Goal: Task Accomplishment & Management: Complete application form

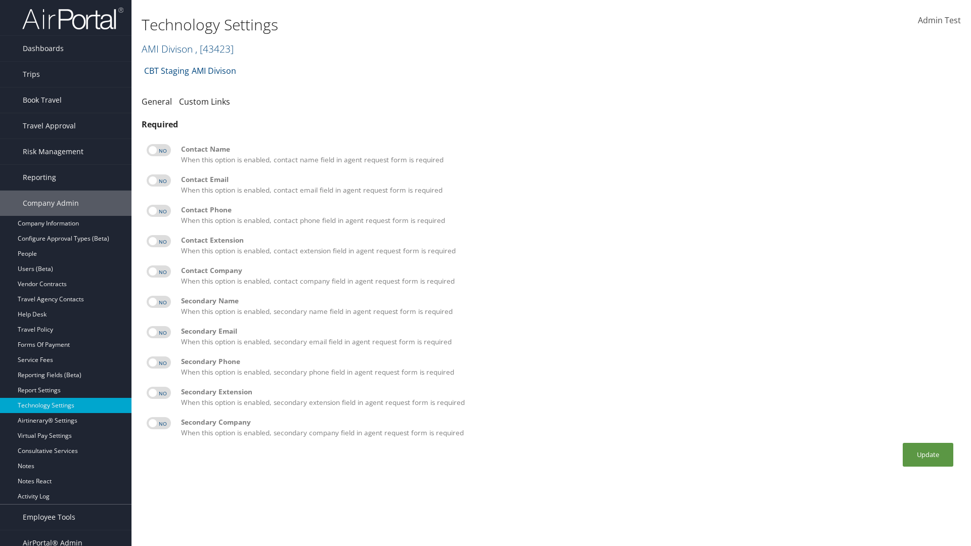
click at [159, 150] on label at bounding box center [159, 150] width 24 height 12
click at [158, 150] on input "checkbox" at bounding box center [155, 152] width 7 height 7
checkbox input "true"
click at [159, 181] on label at bounding box center [159, 181] width 24 height 12
click at [158, 181] on input "checkbox" at bounding box center [155, 182] width 7 height 7
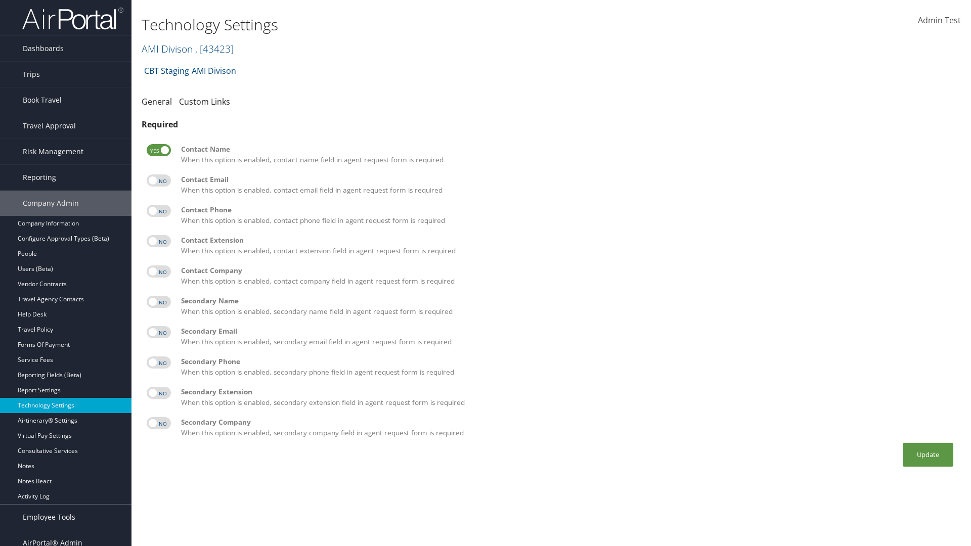
checkbox input "true"
click at [159, 211] on label at bounding box center [159, 211] width 24 height 12
click at [158, 211] on input "checkbox" at bounding box center [155, 212] width 7 height 7
checkbox input "true"
click at [159, 241] on label at bounding box center [159, 241] width 24 height 12
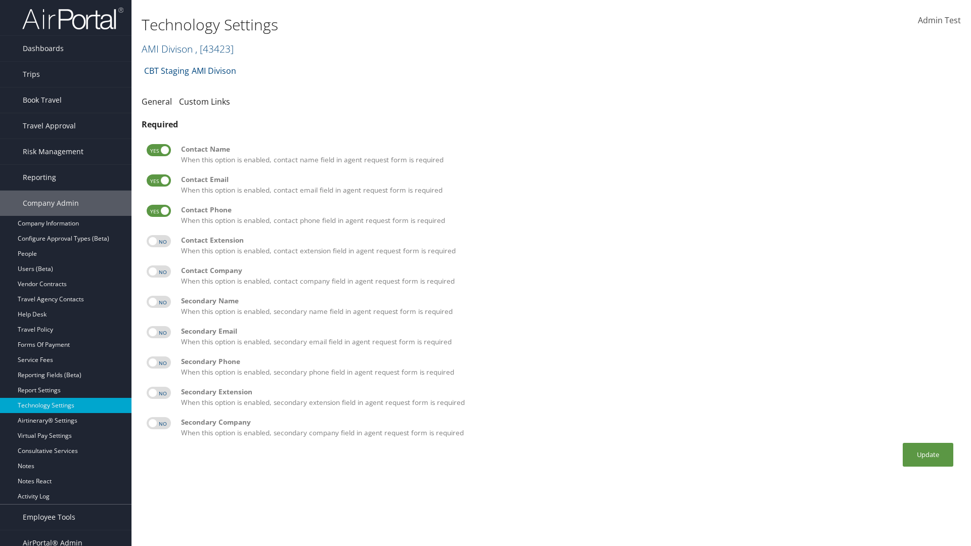
click at [158, 241] on input "checkbox" at bounding box center [155, 243] width 7 height 7
checkbox input "true"
click at [159, 272] on label at bounding box center [159, 272] width 24 height 12
click at [158, 272] on input "checkbox" at bounding box center [155, 273] width 7 height 7
checkbox input "true"
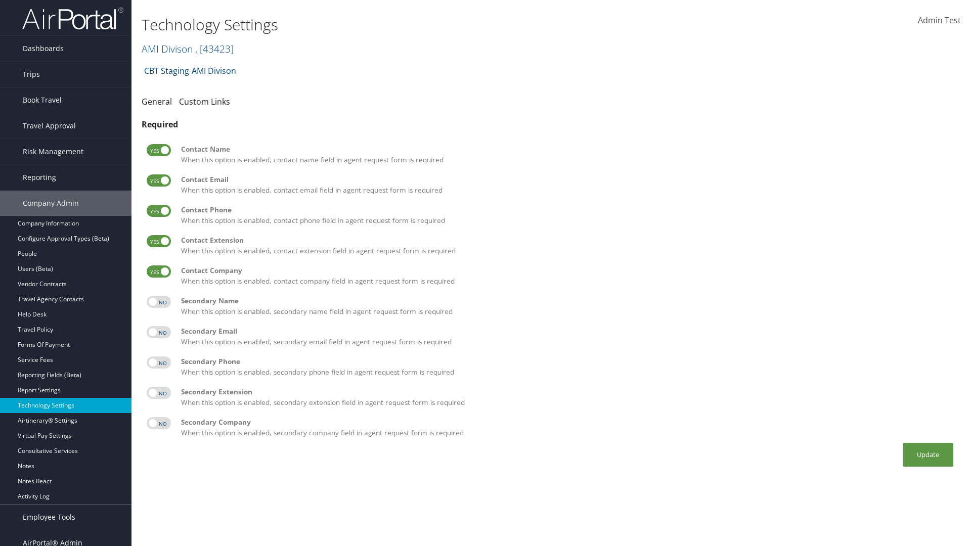
click at [159, 302] on label at bounding box center [159, 302] width 24 height 12
click at [158, 302] on input "checkbox" at bounding box center [155, 303] width 7 height 7
checkbox input "true"
click at [159, 332] on label at bounding box center [159, 332] width 24 height 12
click at [158, 332] on input "checkbox" at bounding box center [155, 334] width 7 height 7
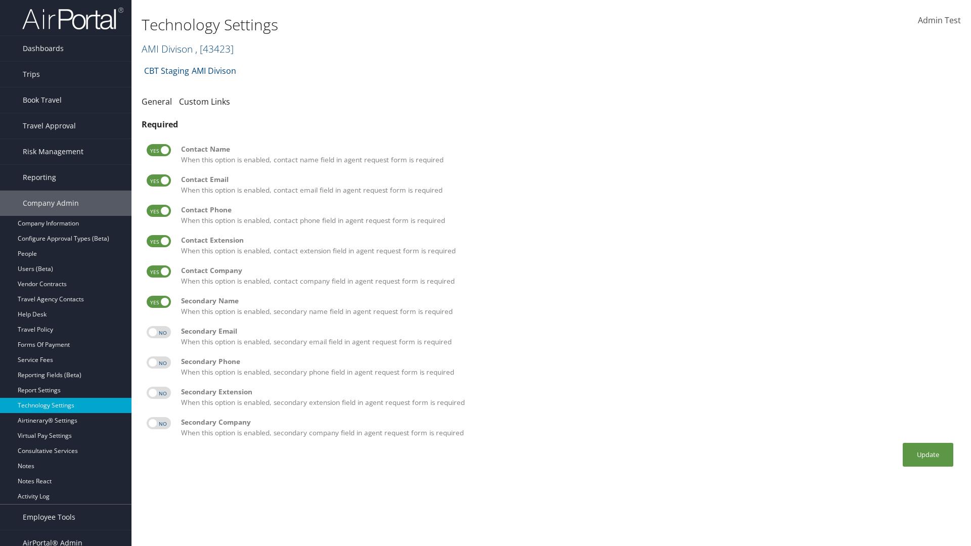
checkbox input "true"
click at [159, 363] on label at bounding box center [159, 363] width 24 height 12
click at [158, 363] on input "checkbox" at bounding box center [155, 364] width 7 height 7
checkbox input "true"
click at [159, 393] on label at bounding box center [159, 393] width 24 height 12
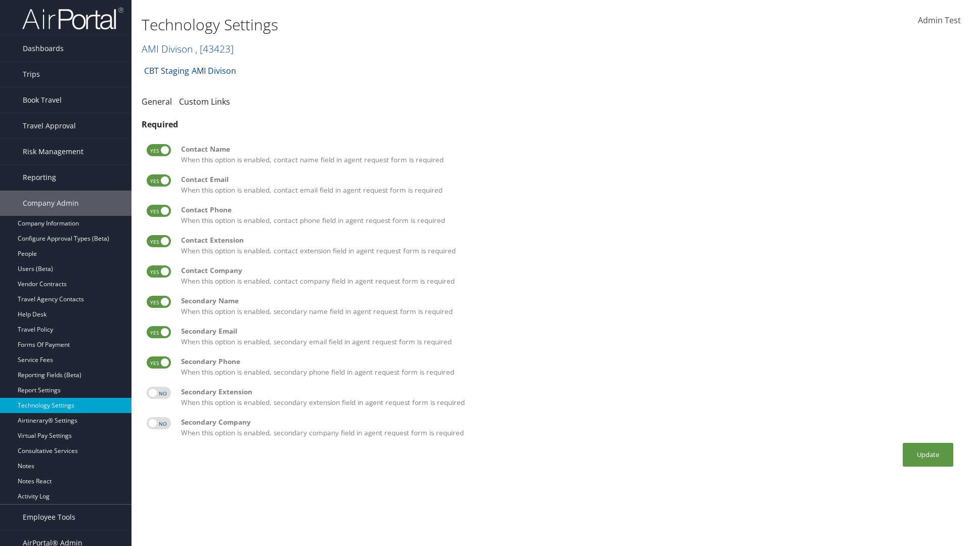
click at [158, 393] on input "checkbox" at bounding box center [155, 395] width 7 height 7
checkbox input "true"
click at [159, 423] on label at bounding box center [159, 423] width 24 height 12
click at [158, 423] on input "checkbox" at bounding box center [155, 425] width 7 height 7
checkbox input "true"
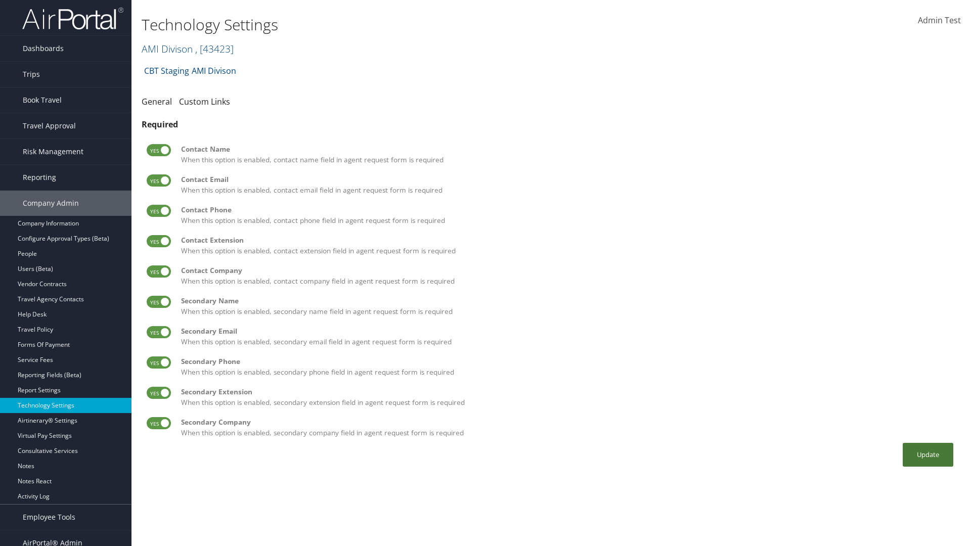
click at [928, 455] on button "Update" at bounding box center [928, 455] width 51 height 24
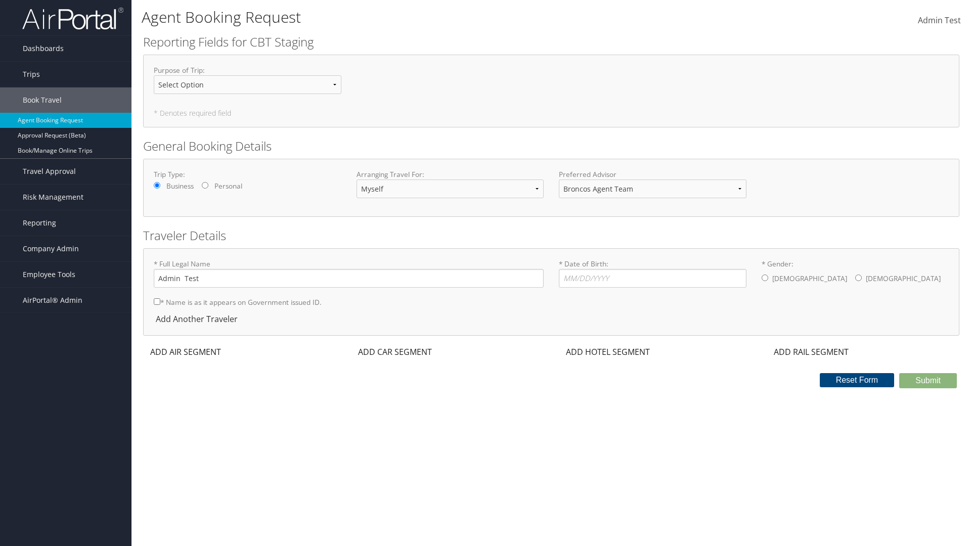
click at [186, 352] on div "ADD AIR SEGMENT" at bounding box center [184, 352] width 83 height 12
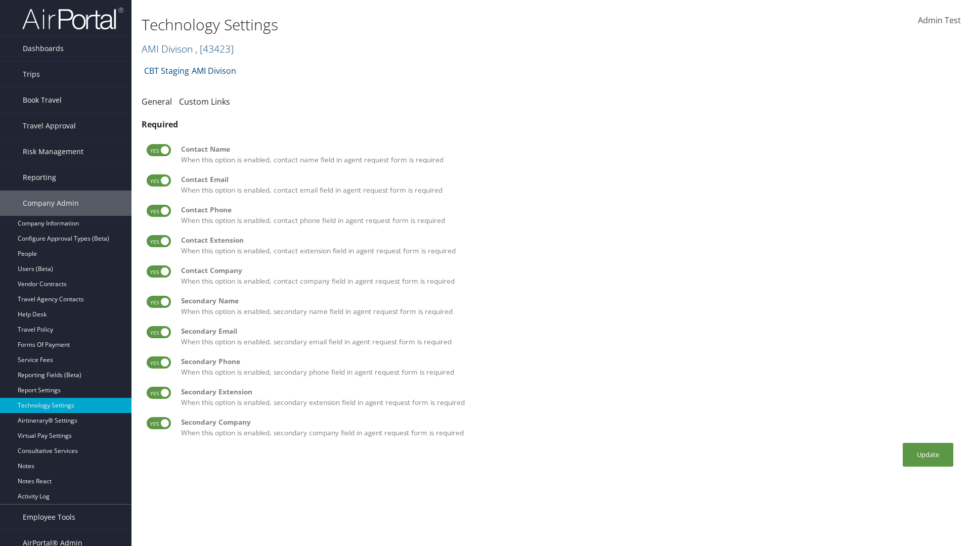
click at [159, 150] on label at bounding box center [159, 150] width 24 height 12
click at [158, 150] on input "checkbox" at bounding box center [155, 152] width 7 height 7
checkbox input "false"
click at [159, 181] on label at bounding box center [159, 181] width 24 height 12
click at [158, 181] on input "checkbox" at bounding box center [155, 182] width 7 height 7
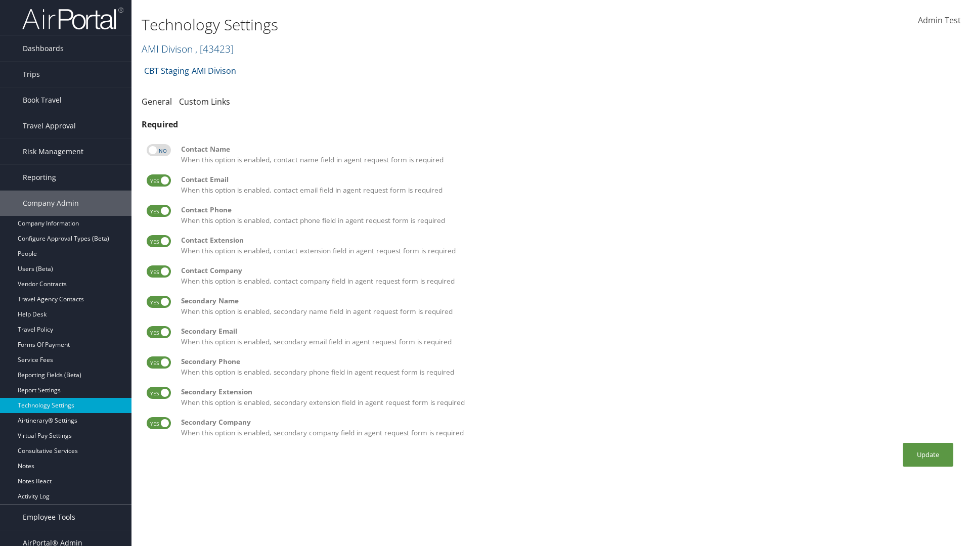
checkbox input "false"
click at [159, 211] on label at bounding box center [159, 211] width 24 height 12
click at [158, 211] on input "checkbox" at bounding box center [155, 212] width 7 height 7
checkbox input "false"
click at [159, 241] on label at bounding box center [159, 241] width 24 height 12
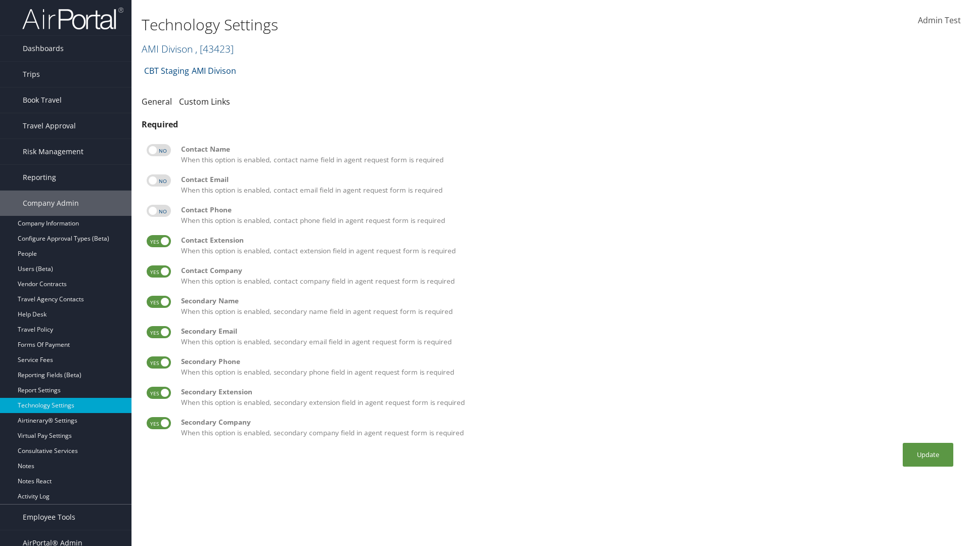
click at [158, 241] on input "checkbox" at bounding box center [155, 243] width 7 height 7
checkbox input "false"
click at [159, 272] on label at bounding box center [159, 272] width 24 height 12
click at [158, 272] on input "checkbox" at bounding box center [155, 273] width 7 height 7
checkbox input "false"
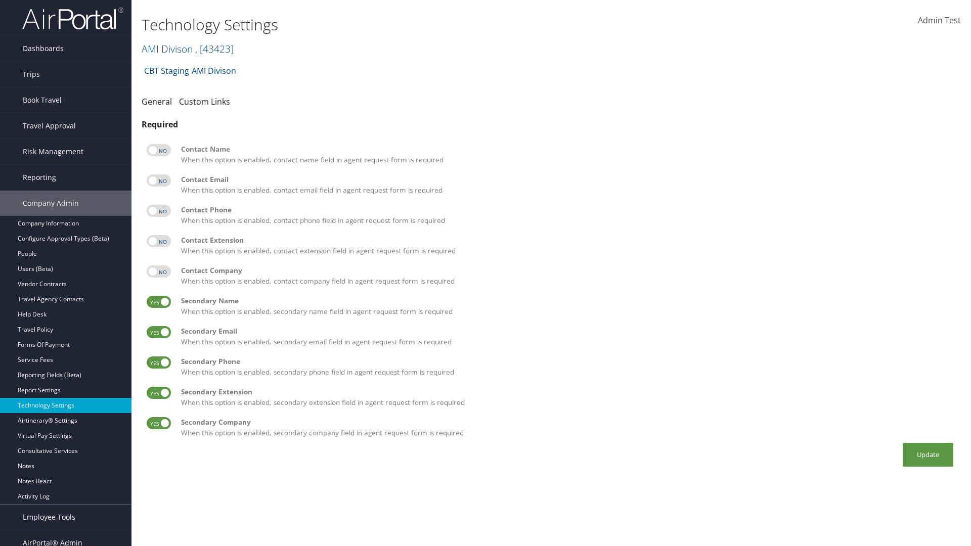
click at [159, 302] on label at bounding box center [159, 302] width 24 height 12
click at [158, 302] on input "checkbox" at bounding box center [155, 303] width 7 height 7
checkbox input "false"
click at [159, 332] on label at bounding box center [159, 332] width 24 height 12
click at [158, 332] on input "checkbox" at bounding box center [155, 334] width 7 height 7
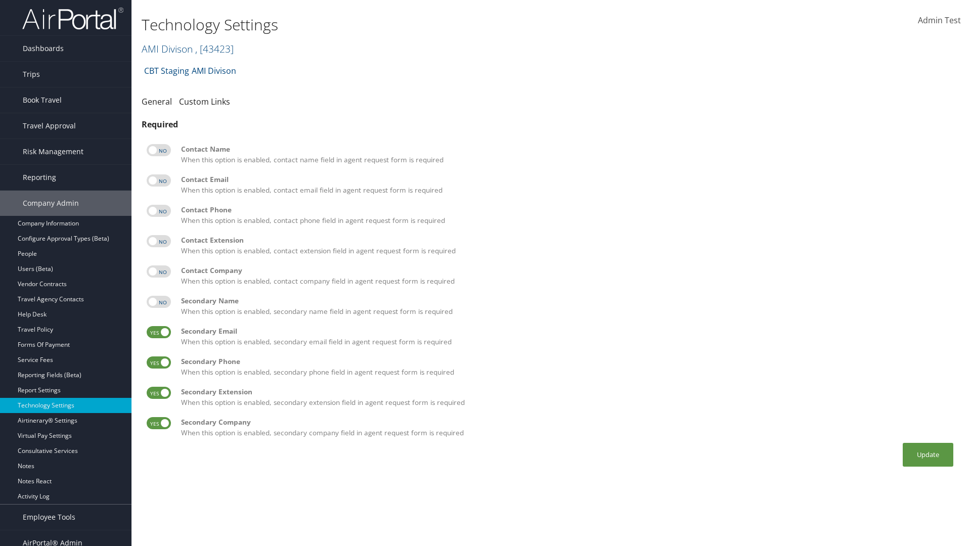
checkbox input "false"
click at [159, 363] on label at bounding box center [159, 363] width 24 height 12
click at [158, 363] on input "checkbox" at bounding box center [155, 364] width 7 height 7
checkbox input "false"
click at [159, 393] on label at bounding box center [159, 393] width 24 height 12
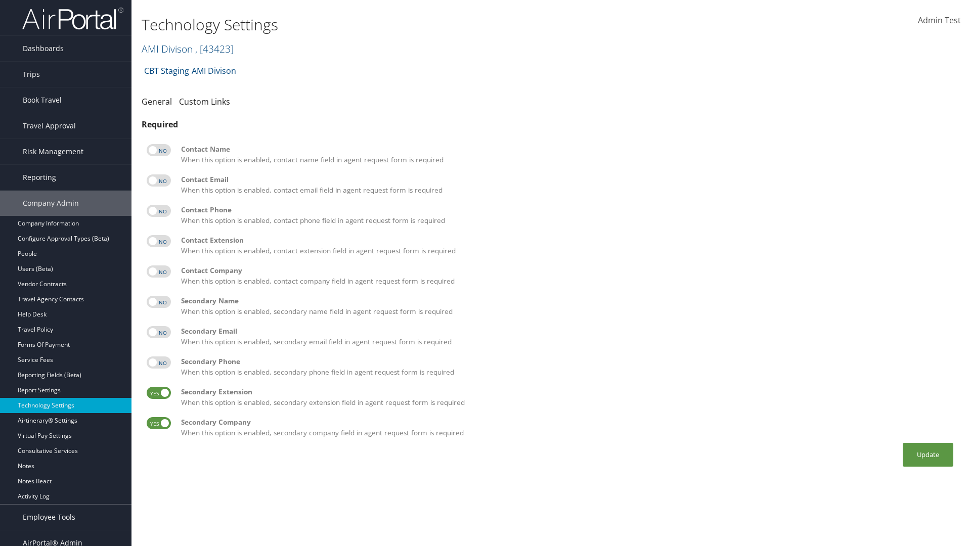
click at [158, 393] on input "checkbox" at bounding box center [155, 395] width 7 height 7
checkbox input "false"
click at [159, 423] on label at bounding box center [159, 423] width 24 height 12
click at [158, 423] on input "checkbox" at bounding box center [155, 425] width 7 height 7
checkbox input "false"
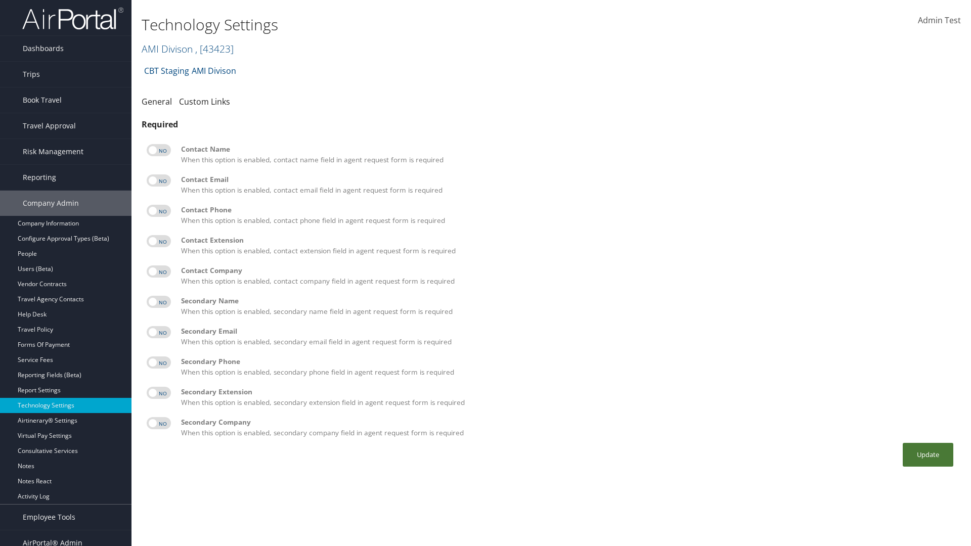
click at [928, 455] on button "Update" at bounding box center [928, 455] width 51 height 24
